Goal: Task Accomplishment & Management: Manage account settings

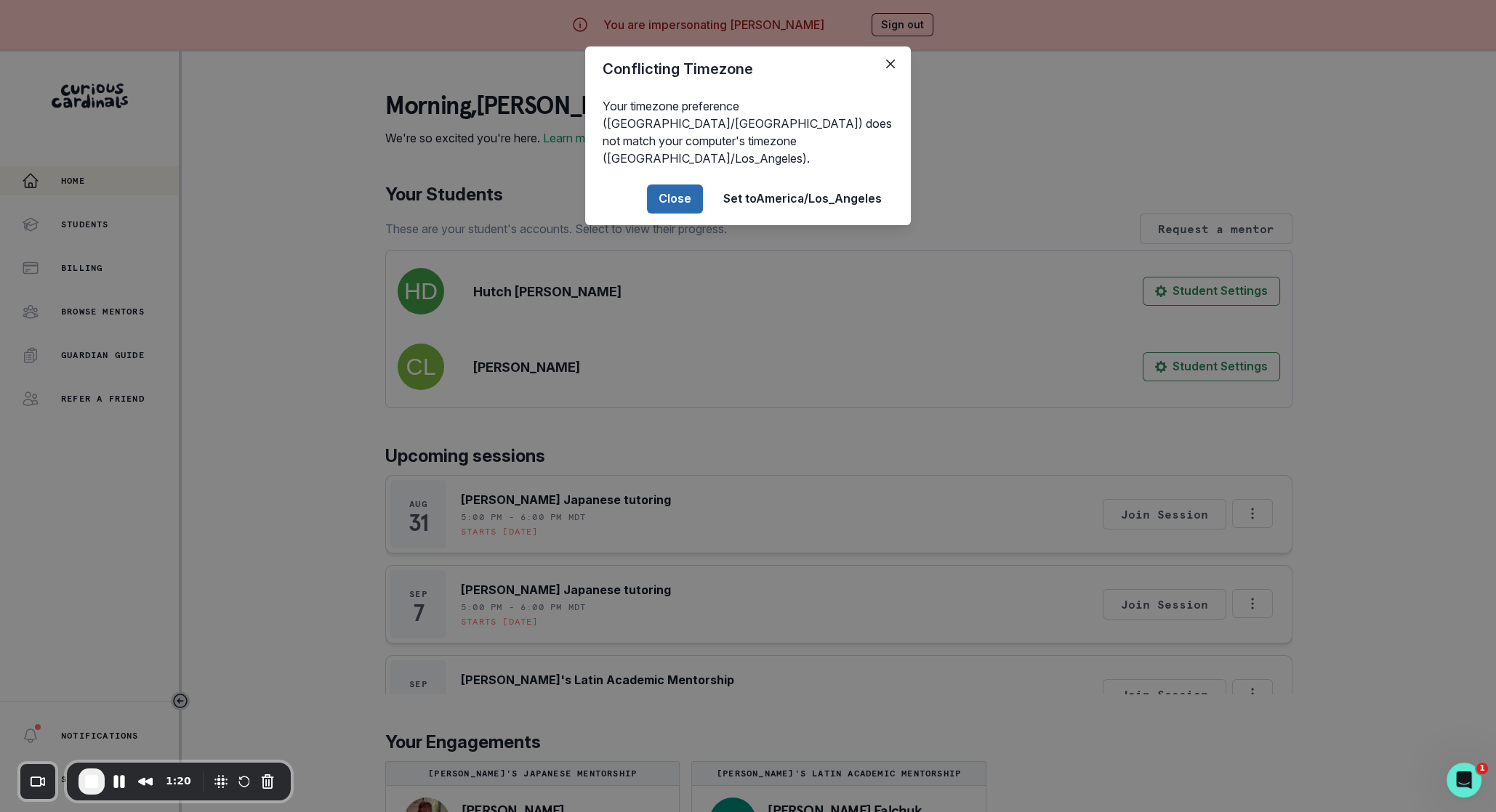
click at [661, 185] on button "Close" at bounding box center [674, 199] width 56 height 29
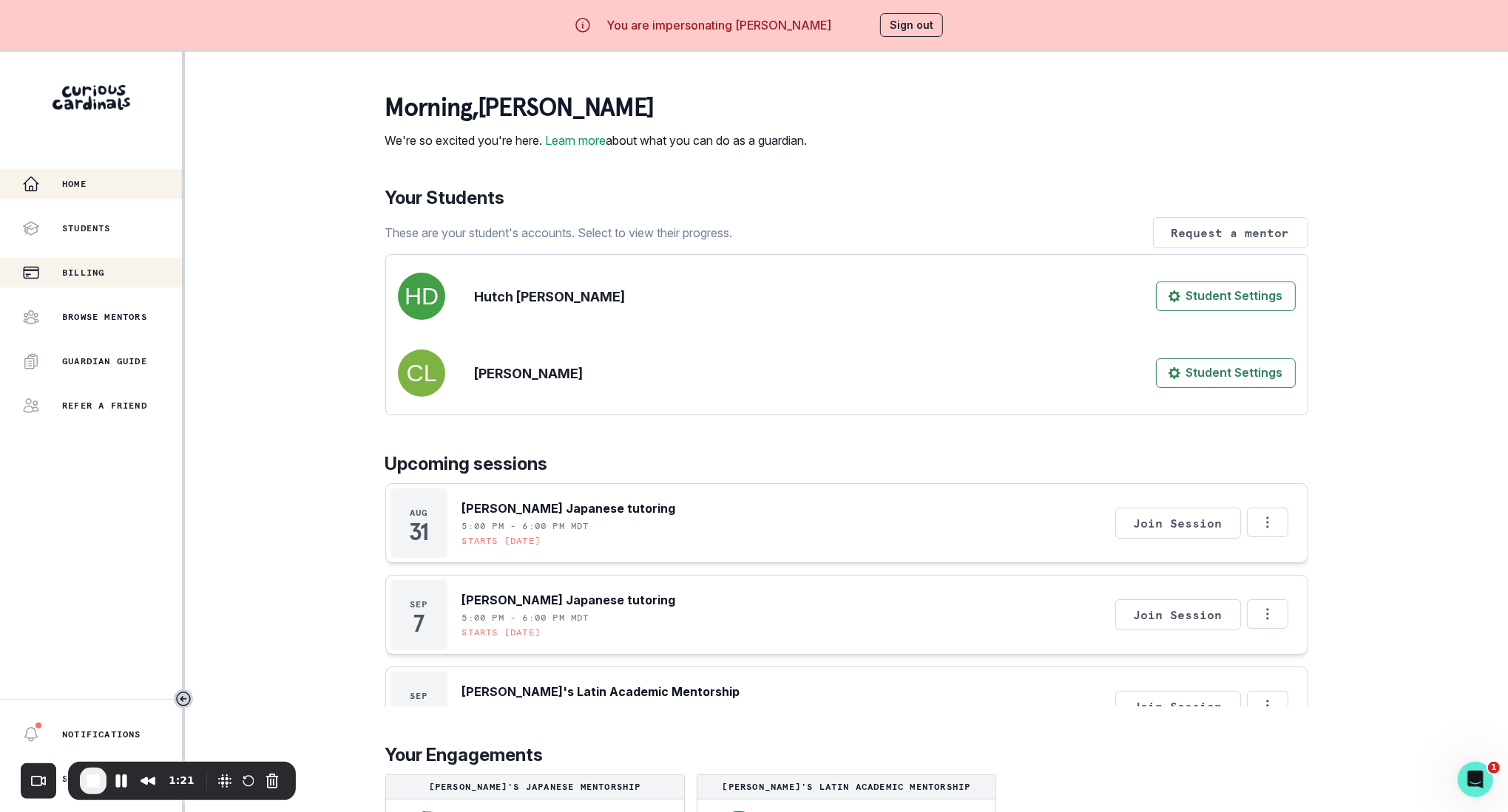
click at [70, 267] on p "Billing" at bounding box center [83, 272] width 42 height 11
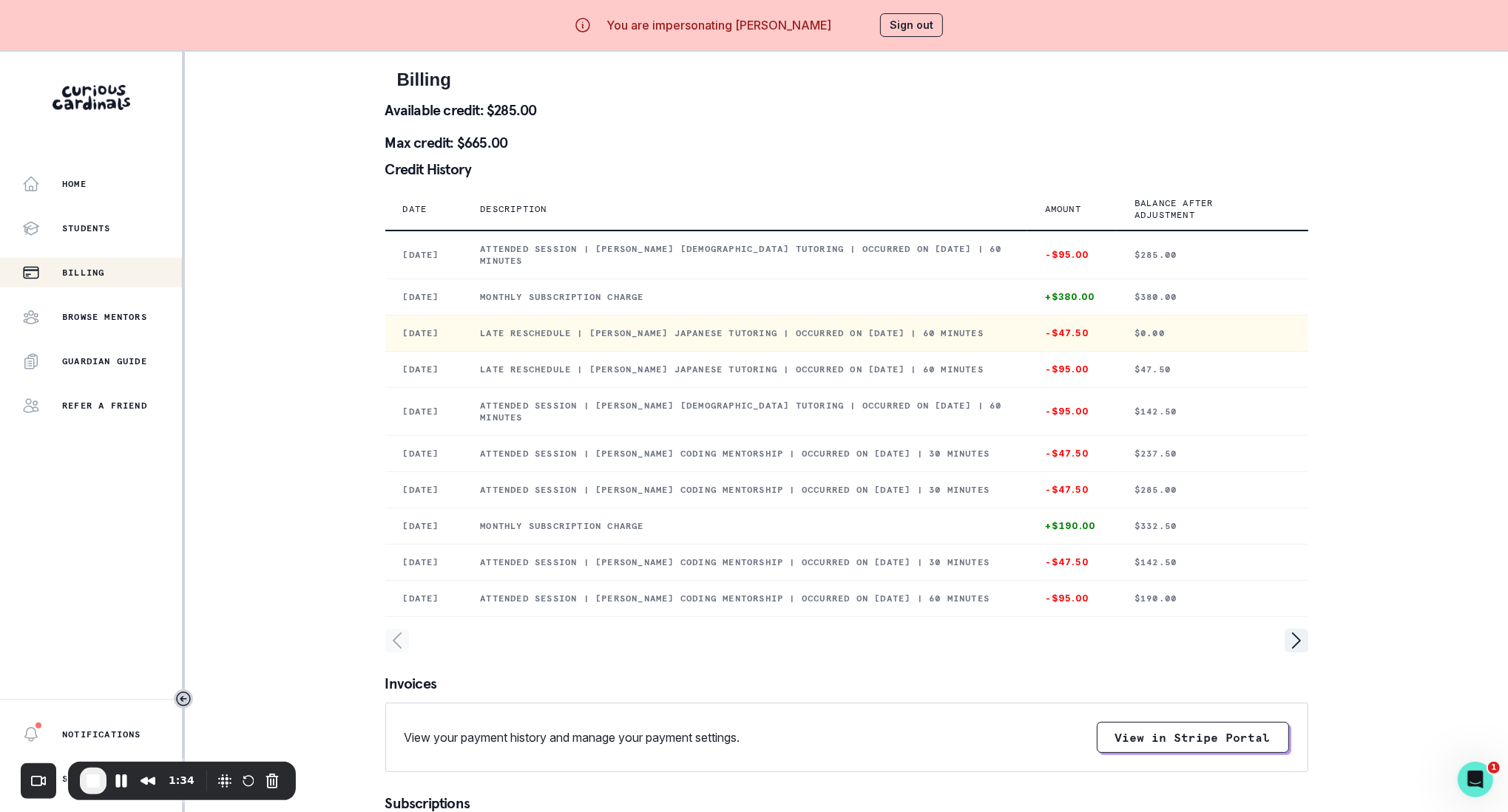
drag, startPoint x: 516, startPoint y: 344, endPoint x: 635, endPoint y: 359, distance: 119.9
click at [635, 340] on p "Late reschedule | [PERSON_NAME] Japanese tutoring | Occurred on [DATE] | 60 min…" at bounding box center [745, 333] width 529 height 11
copy p "Late reschedule | [PERSON_NAME] Japanese tutoring | Occurred on [DATE] | 60 min…"
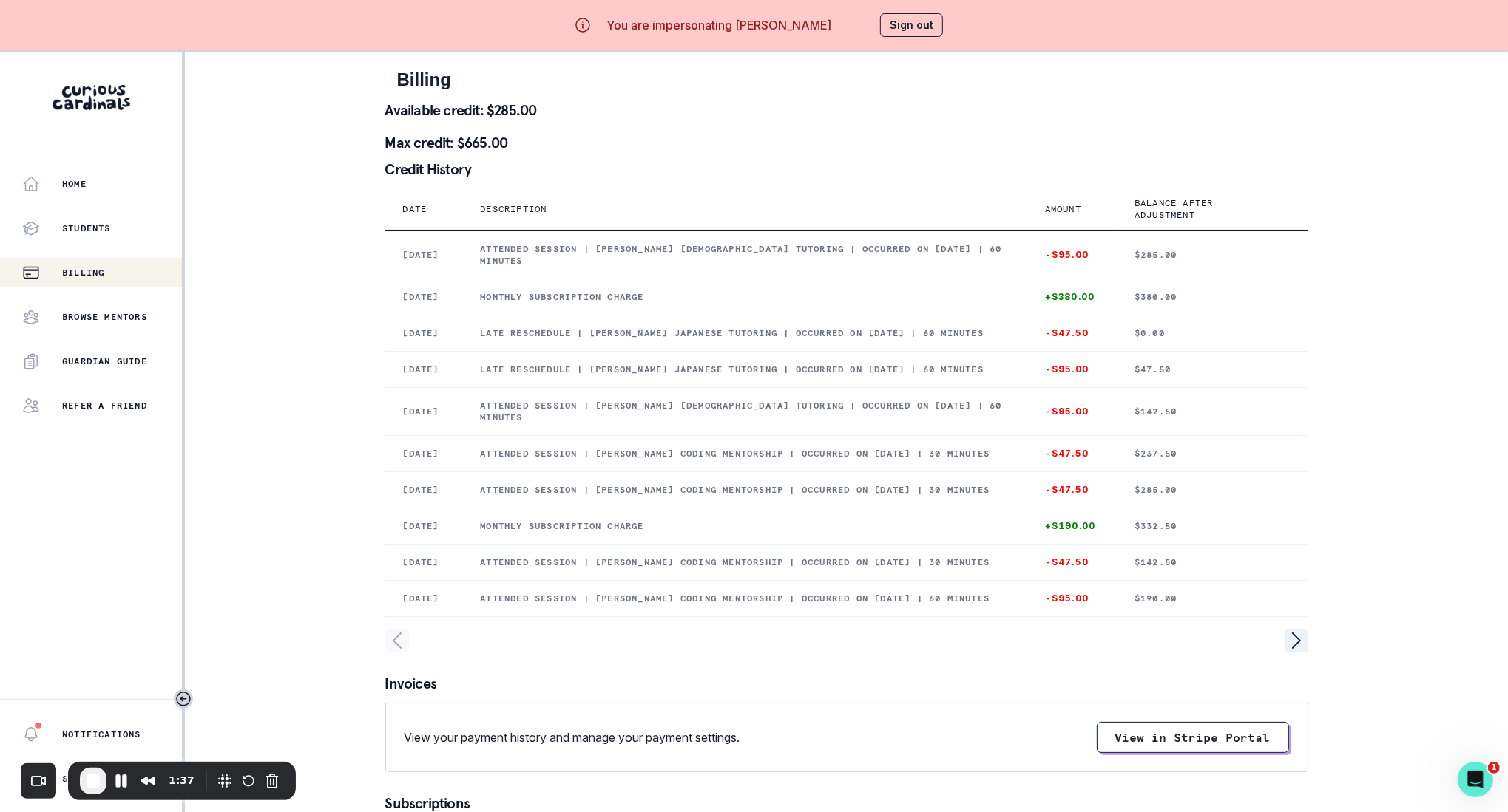
click at [914, 29] on button "Sign out" at bounding box center [912, 25] width 63 height 24
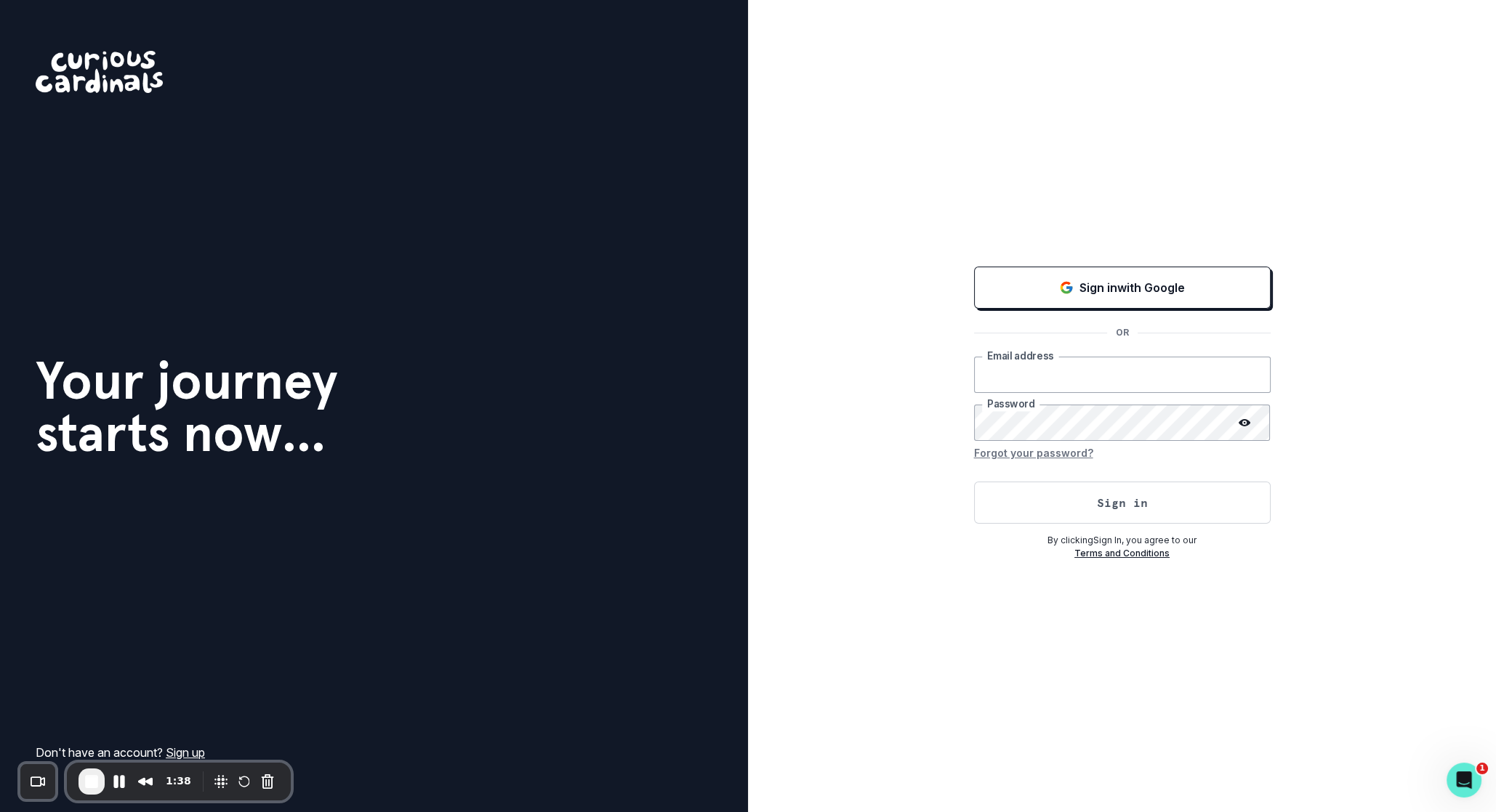
type input "[EMAIL_ADDRESS][DOMAIN_NAME]"
click at [1133, 265] on div "Sign in with Google OR [EMAIL_ADDRESS][DOMAIN_NAME] Email address Password Forg…" at bounding box center [1122, 412] width 297 height 297
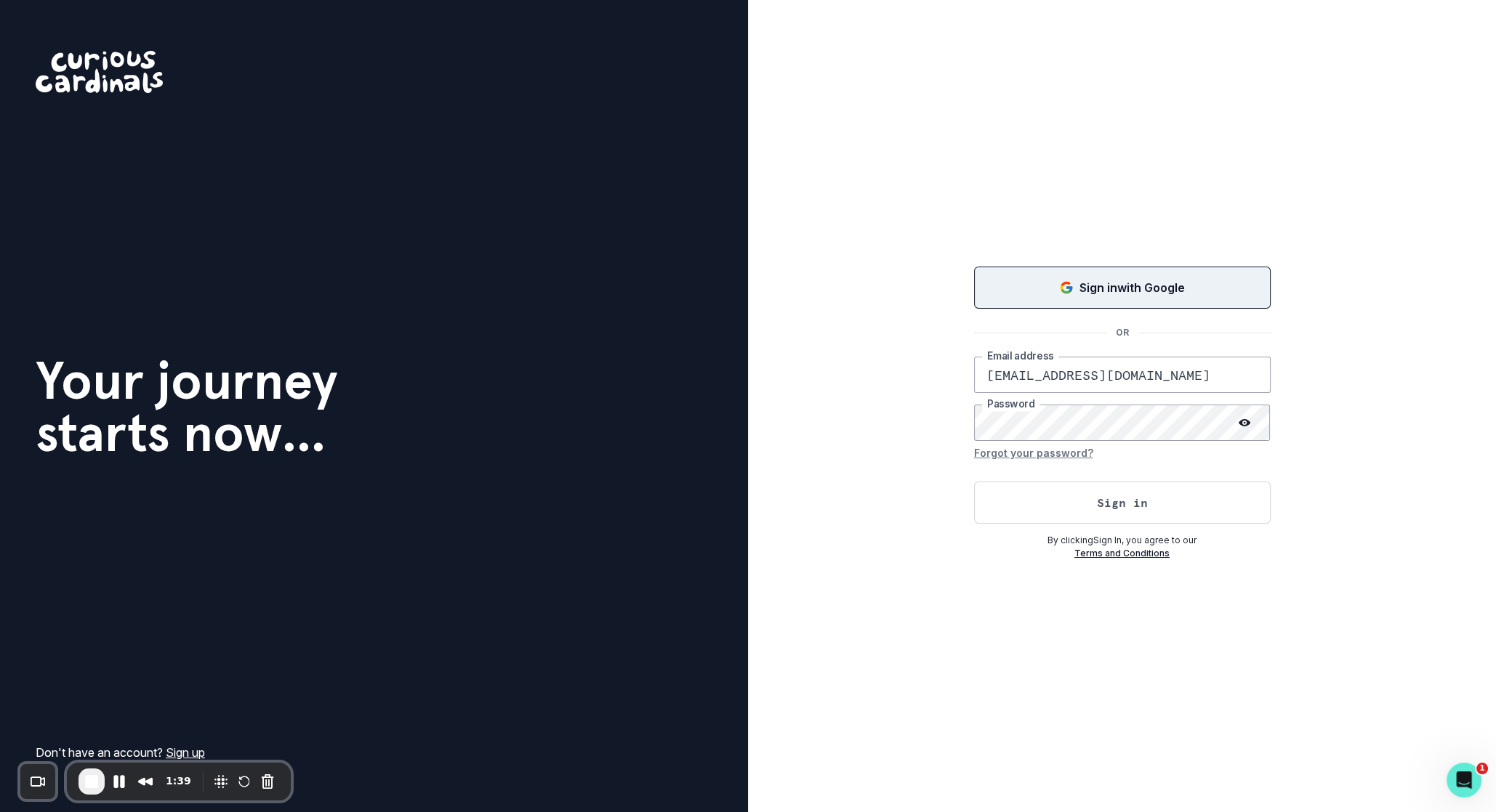
click at [1133, 274] on button "Sign in with Google" at bounding box center [1122, 287] width 297 height 42
